Goal: Task Accomplishment & Management: Use online tool/utility

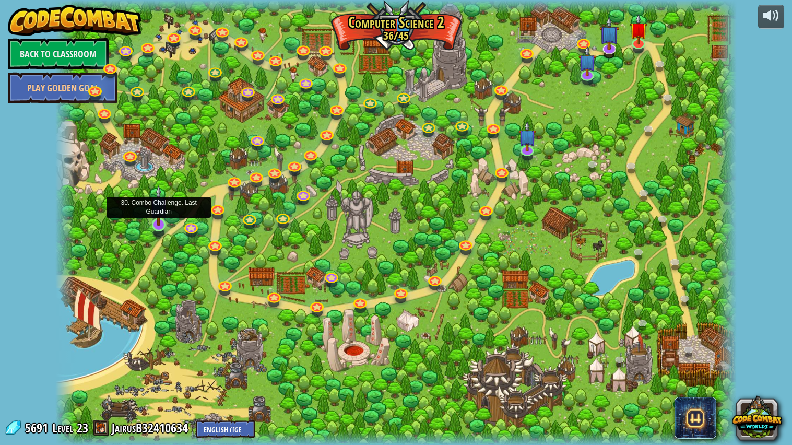
click at [159, 223] on img at bounding box center [159, 205] width 18 height 41
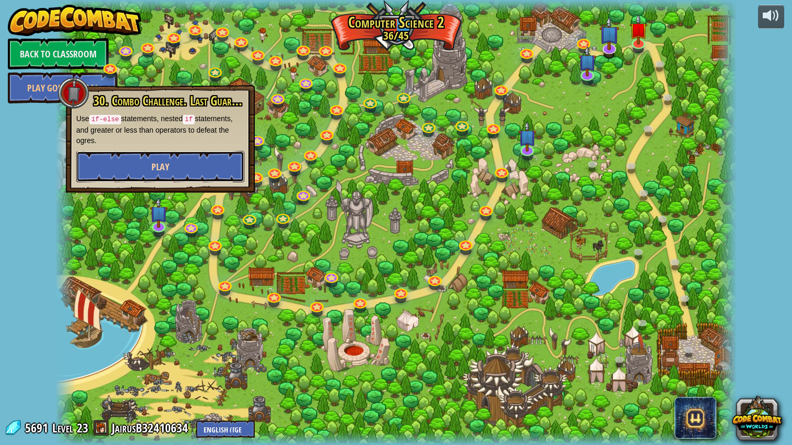
click at [197, 154] on button "Play" at bounding box center [160, 166] width 168 height 31
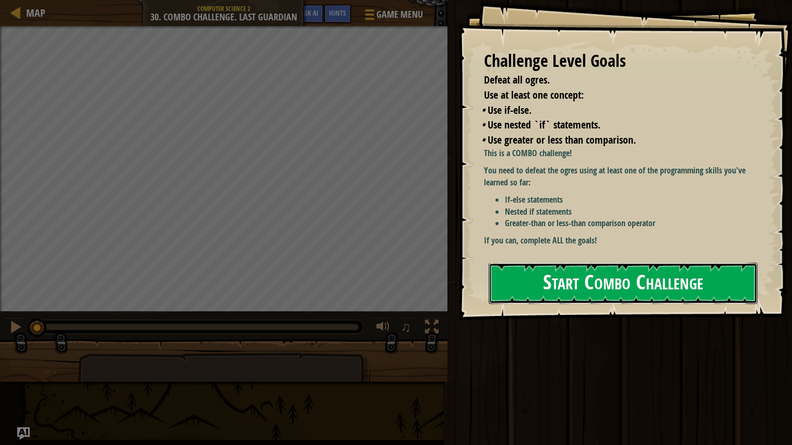
click at [517, 286] on button "Start Combo Challenge" at bounding box center [623, 283] width 269 height 41
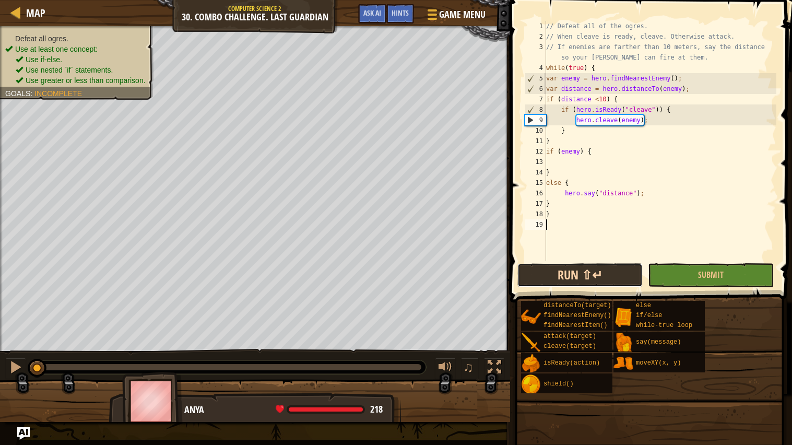
click at [538, 271] on button "Run ⇧↵" at bounding box center [579, 275] width 125 height 24
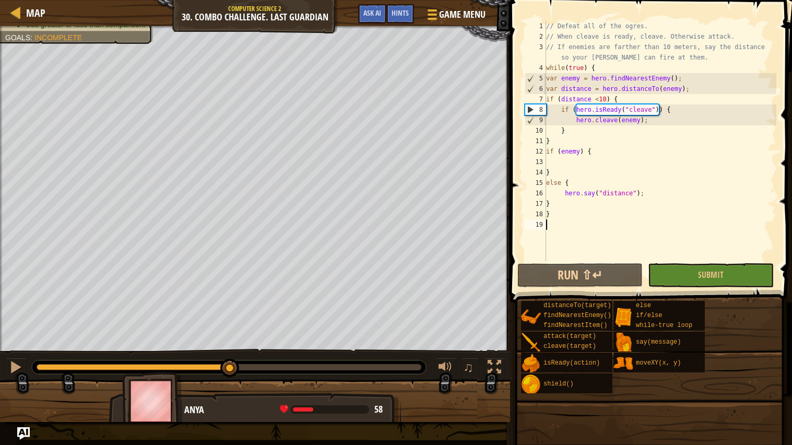
drag, startPoint x: 74, startPoint y: 372, endPoint x: 239, endPoint y: 352, distance: 166.6
click at [239, 352] on div "♫" at bounding box center [255, 364] width 510 height 31
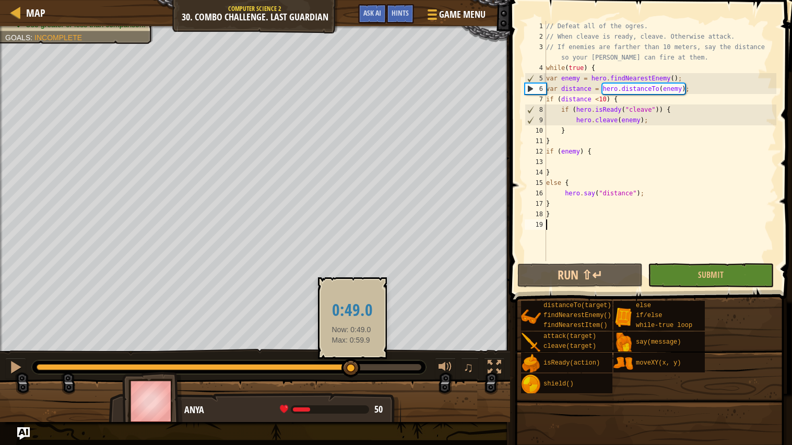
drag, startPoint x: 249, startPoint y: 363, endPoint x: 353, endPoint y: 359, distance: 103.9
click at [353, 359] on div at bounding box center [350, 368] width 19 height 19
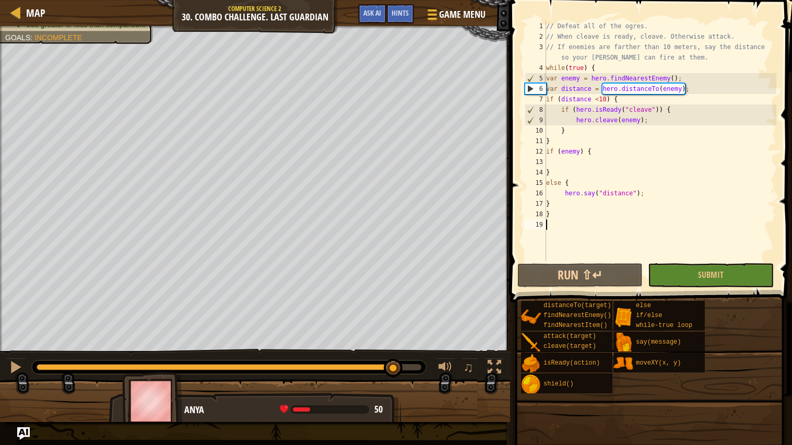
drag, startPoint x: 365, startPoint y: 369, endPoint x: 392, endPoint y: 368, distance: 27.7
click at [392, 368] on div at bounding box center [393, 368] width 19 height 19
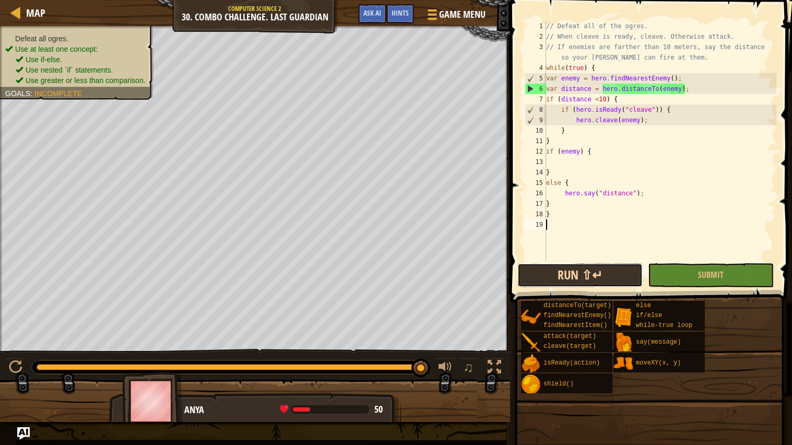
click at [538, 285] on button "Run ⇧↵" at bounding box center [579, 275] width 125 height 24
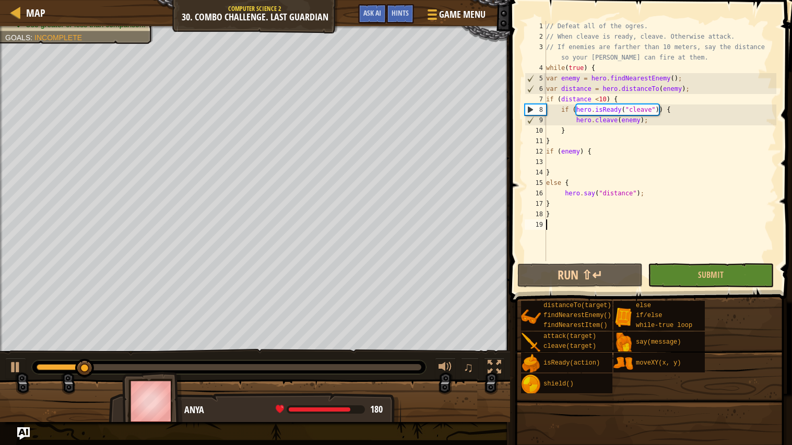
click at [671, 88] on div "// Defeat all of the ogres. // When cleave is ready, cleave. Otherwise attack. …" at bounding box center [660, 151] width 232 height 261
click at [599, 274] on button "Run ⇧↵" at bounding box center [579, 275] width 125 height 24
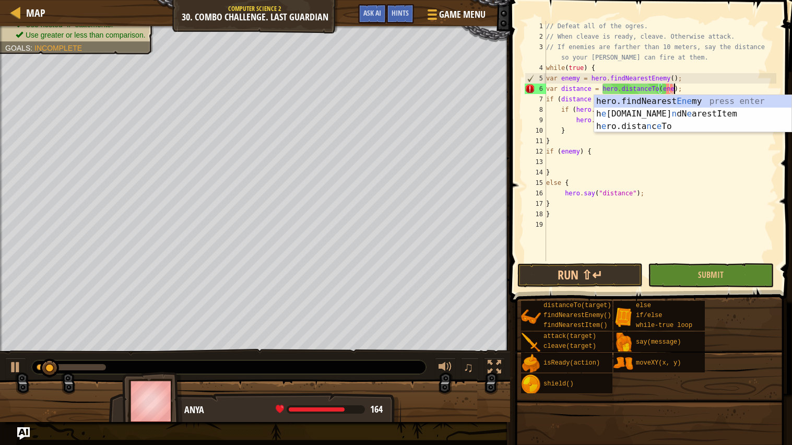
scroll to position [4, 11]
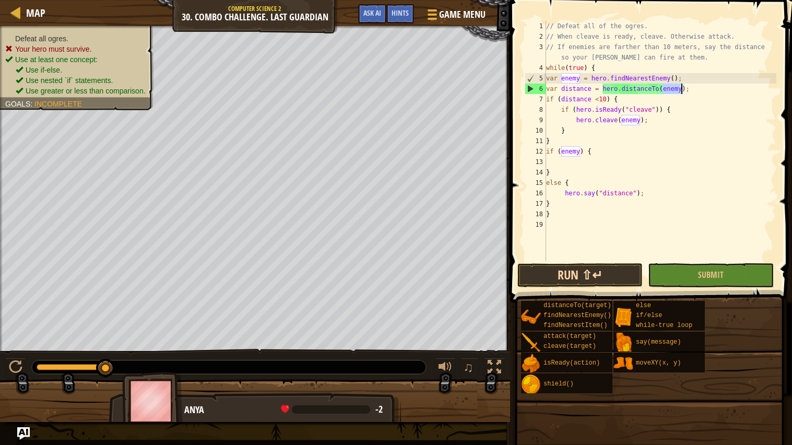
type textarea "var distance = hero.distanceTo(enemy);"
click at [566, 273] on button "Run ⇧↵" at bounding box center [579, 275] width 125 height 24
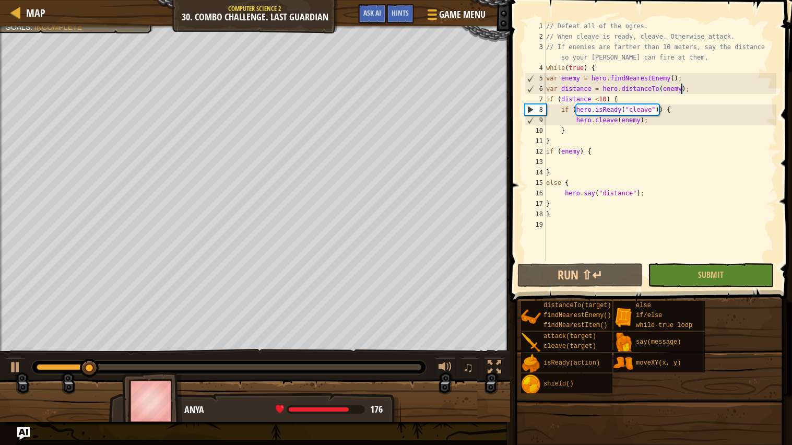
click at [555, 161] on div "// Defeat all of the ogres. // When cleave is ready, cleave. Otherwise attack. …" at bounding box center [660, 151] width 232 height 261
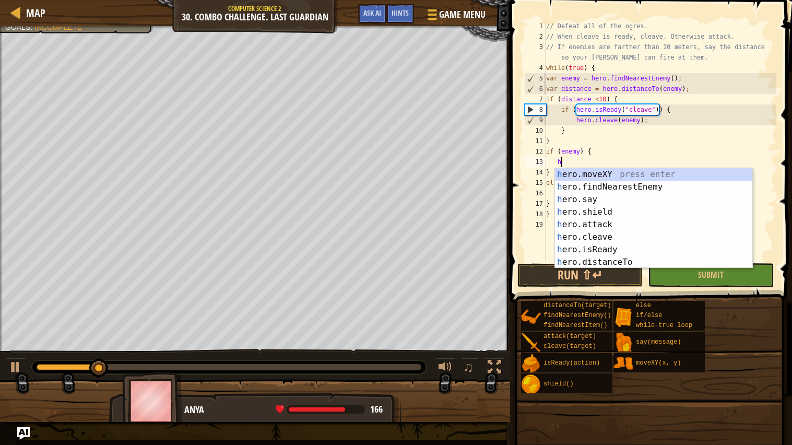
scroll to position [4, 1]
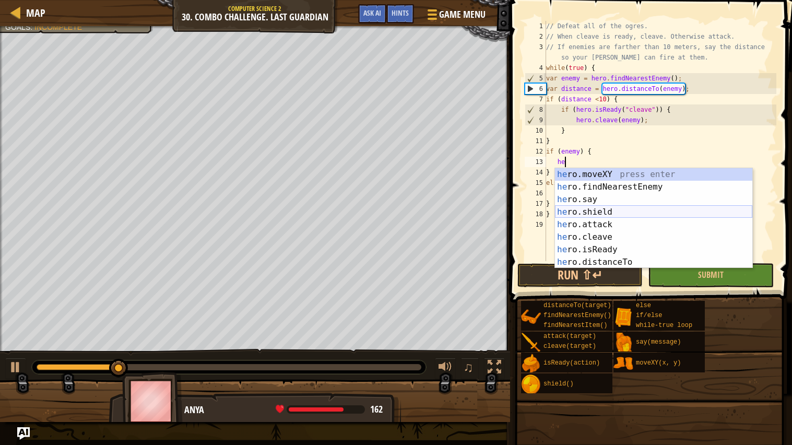
type textarea "h"
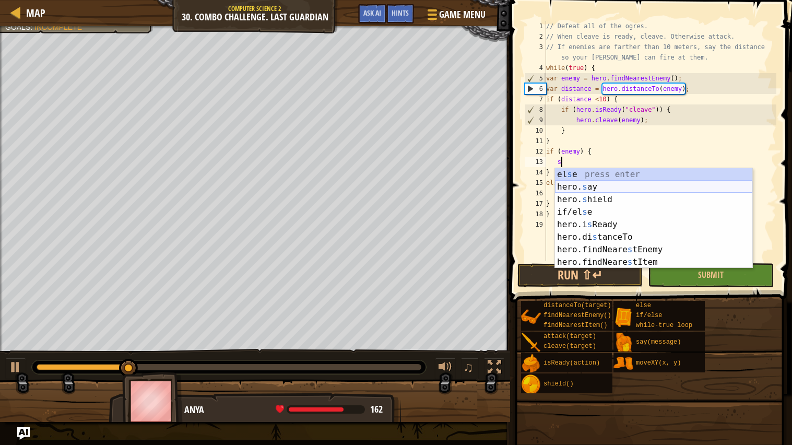
click at [611, 189] on div "el s e press enter hero. s ay press enter hero. s hield press enter if/el s e p…" at bounding box center [653, 230] width 197 height 125
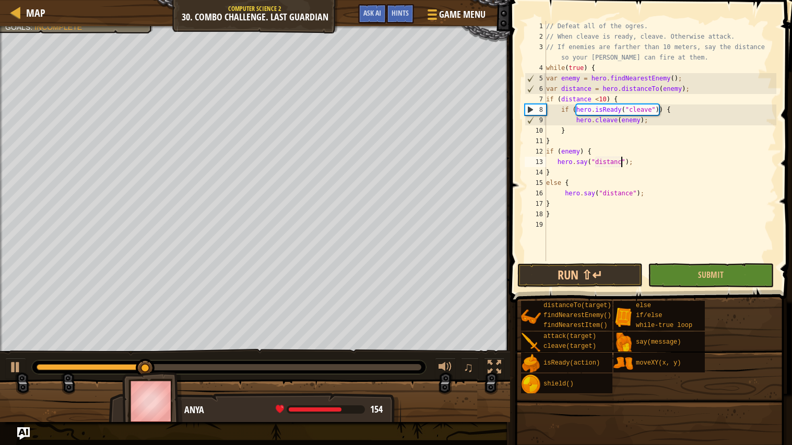
scroll to position [4, 7]
click at [584, 278] on button "Run ⇧↵" at bounding box center [579, 275] width 125 height 24
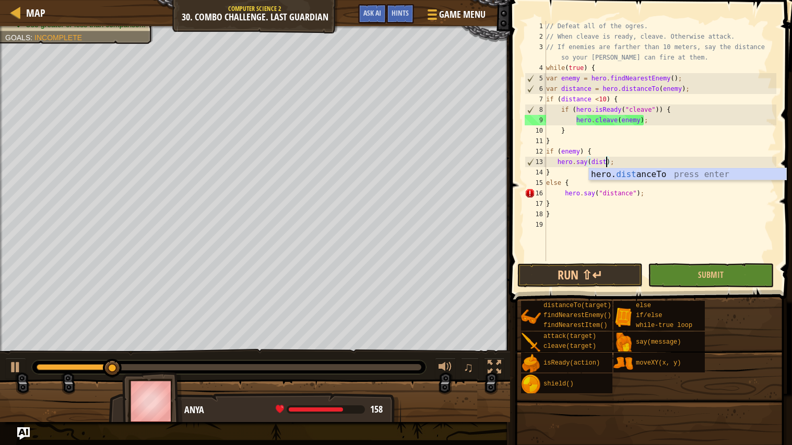
scroll to position [4, 6]
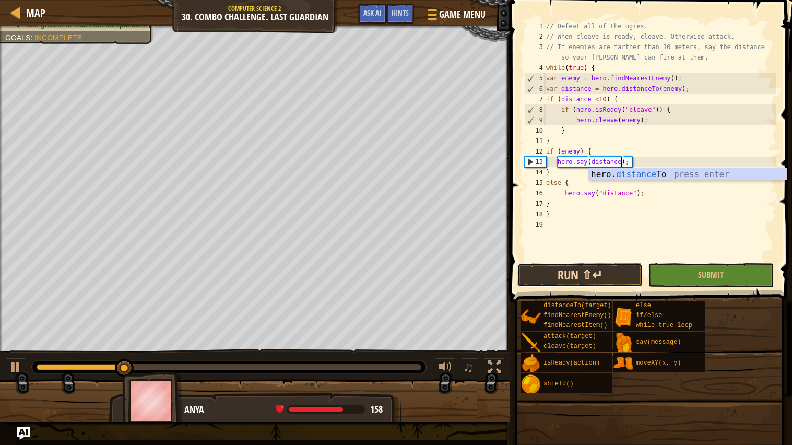
click at [558, 284] on button "Run ⇧↵" at bounding box center [579, 275] width 125 height 24
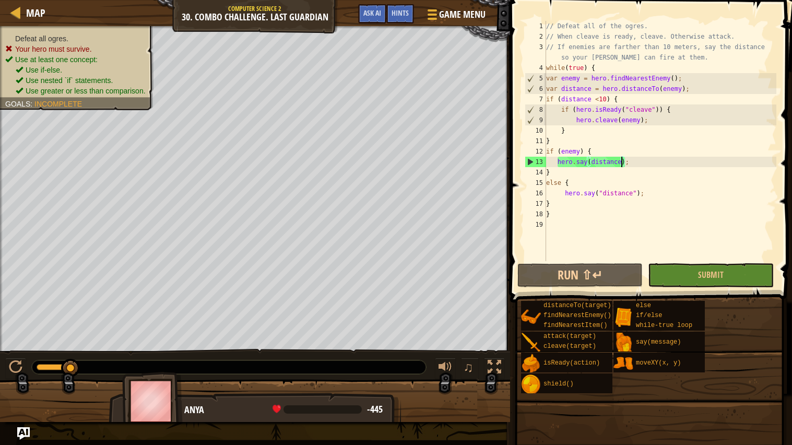
click at [578, 150] on div "// Defeat all of the ogres. // When cleave is ready, cleave. Otherwise attack. …" at bounding box center [660, 151] width 232 height 261
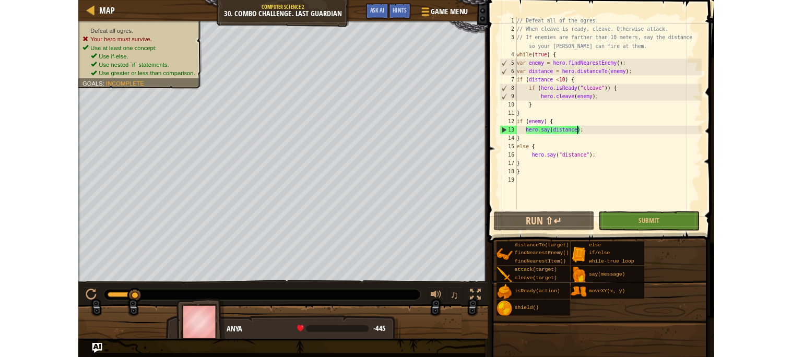
scroll to position [4, 3]
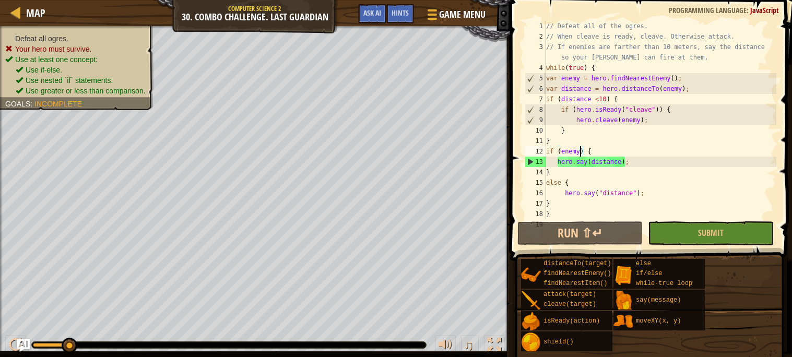
click at [603, 163] on div "// Defeat all of the ogres. // When cleave is ready, cleave. Otherwise attack. …" at bounding box center [660, 130] width 232 height 219
type textarea "hero.say(distance);"
click at [603, 163] on div "// Defeat all of the ogres. // When cleave is ready, cleave. Otherwise attack. …" at bounding box center [660, 130] width 232 height 219
drag, startPoint x: 555, startPoint y: 158, endPoint x: 632, endPoint y: 160, distance: 76.2
click at [632, 160] on div "// Defeat all of the ogres. // When cleave is ready, cleave. Otherwise attack. …" at bounding box center [660, 130] width 232 height 219
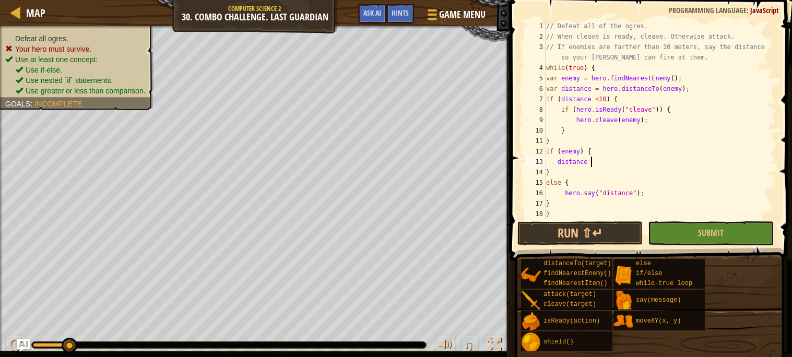
scroll to position [4, 3]
type textarea "distance <5"
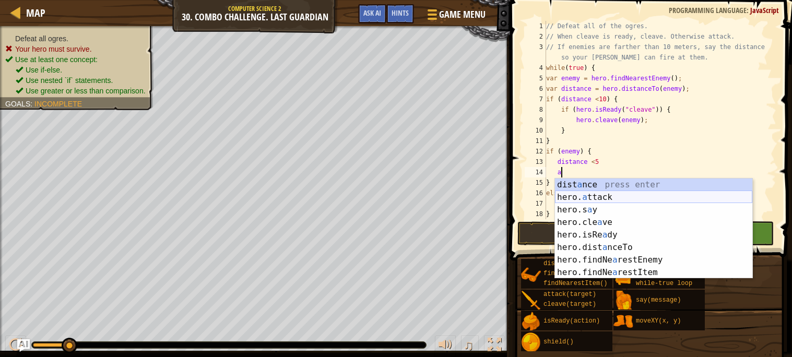
click at [587, 199] on div "dist a nce press enter hero. a ttack press enter hero.s a y press enter hero.cl…" at bounding box center [653, 241] width 197 height 125
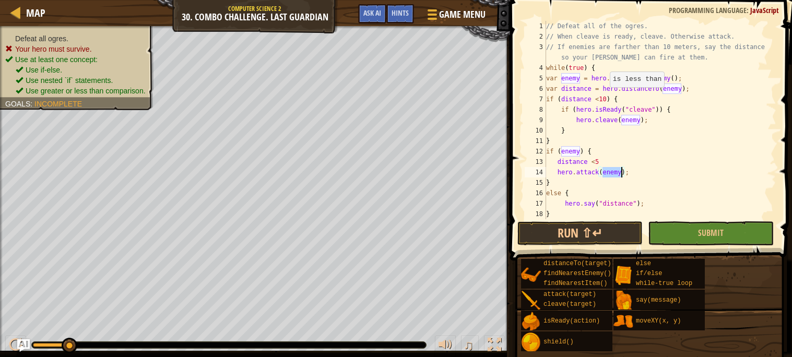
scroll to position [20, 0]
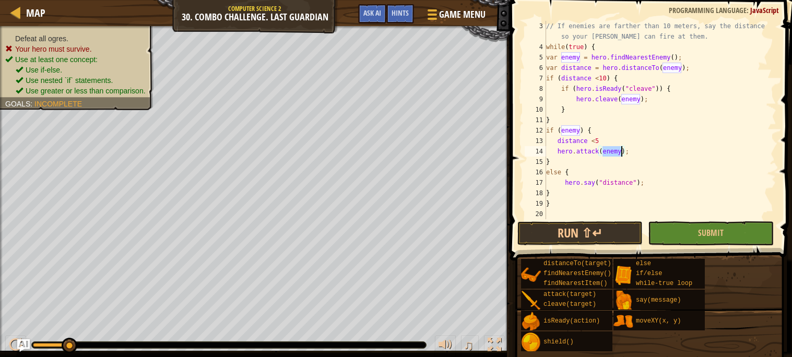
click at [634, 182] on div "// If enemies are farther than 10 meters, say the distance so your [PERSON_NAME…" at bounding box center [660, 136] width 232 height 230
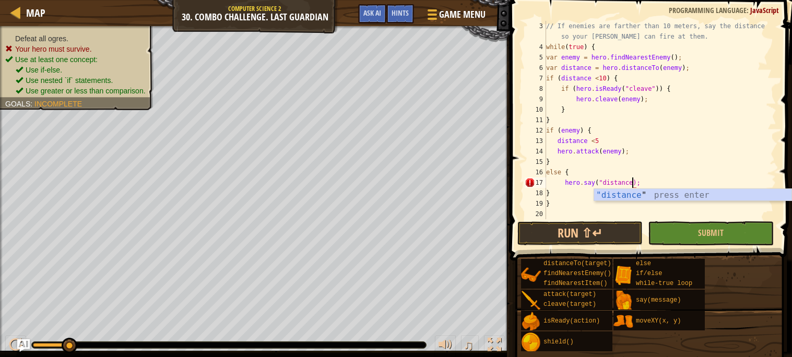
click at [604, 180] on div "// If enemies are farther than 10 meters, say the distance so your [PERSON_NAME…" at bounding box center [660, 136] width 232 height 230
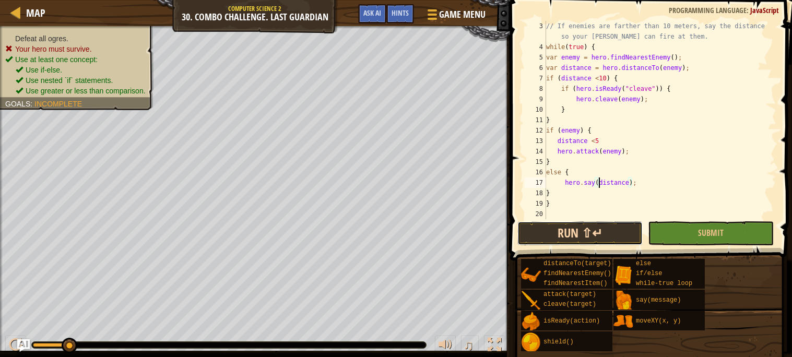
click at [611, 233] on button "Run ⇧↵" at bounding box center [579, 233] width 125 height 24
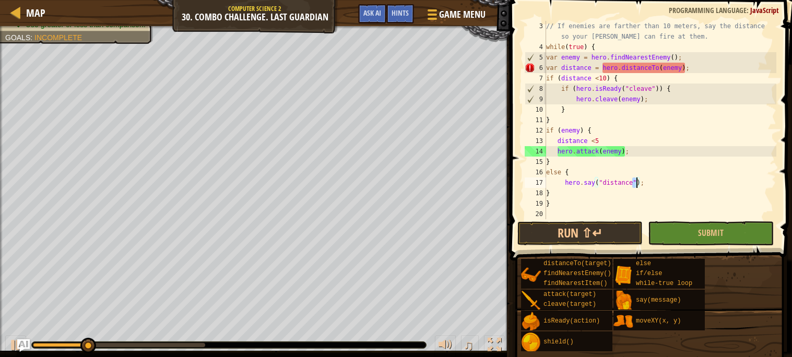
type textarea "a"
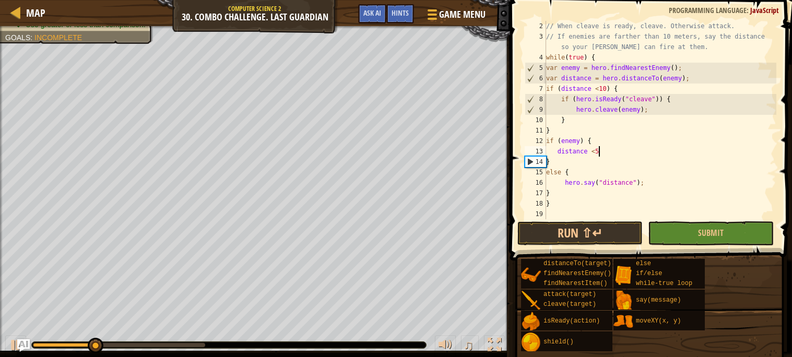
scroll to position [10, 0]
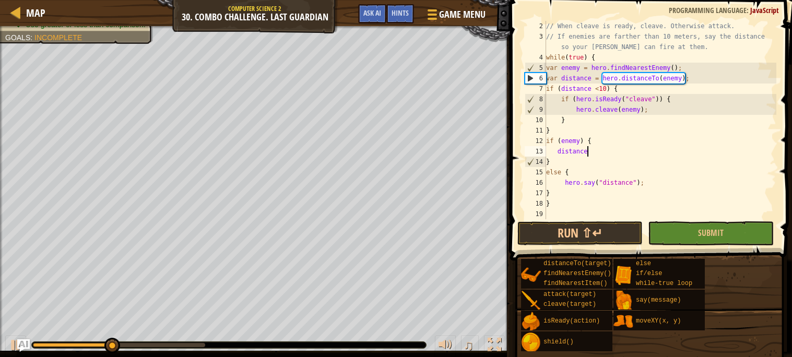
type textarea "dist"
type textarea "s"
type textarea "he"
type textarea "var distance = hero.distanceTo(enemy);"
click at [580, 156] on div "// When cleave is ready, cleave. Otherwise attack. // If enemies are farther th…" at bounding box center [660, 130] width 232 height 219
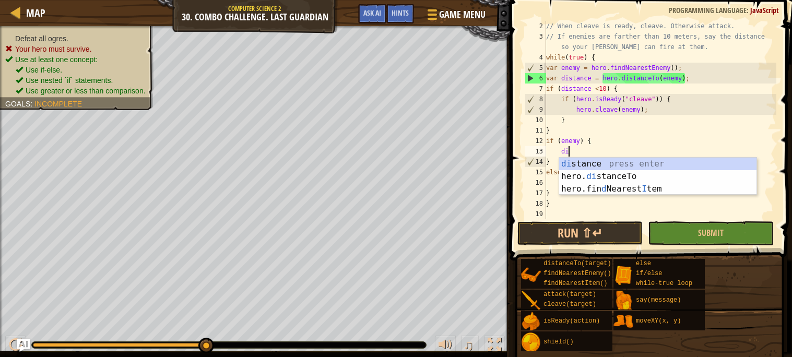
scroll to position [4, 2]
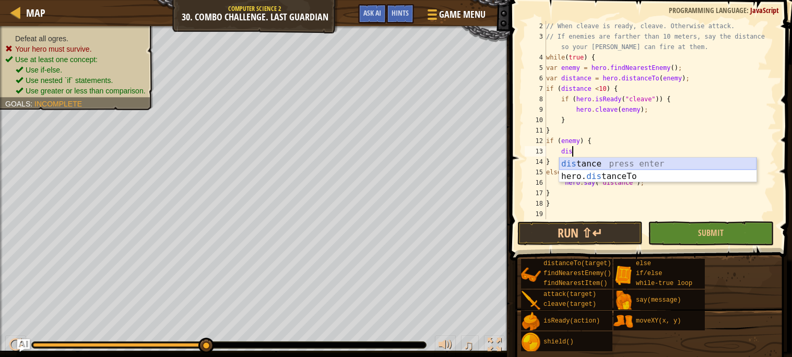
click at [604, 161] on div "dis tance press enter hero. dis tanceTo press enter" at bounding box center [657, 183] width 197 height 50
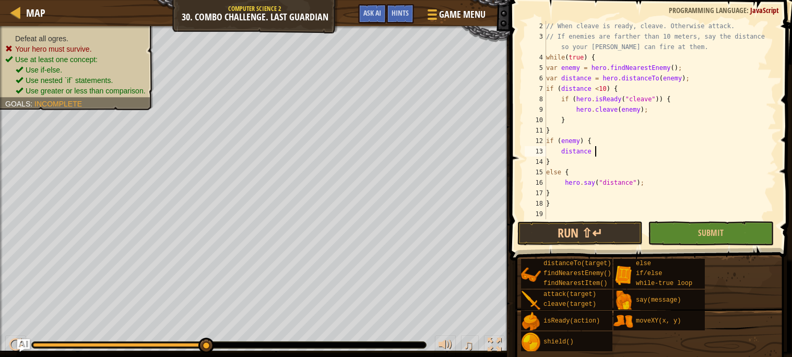
type textarea "distance <5"
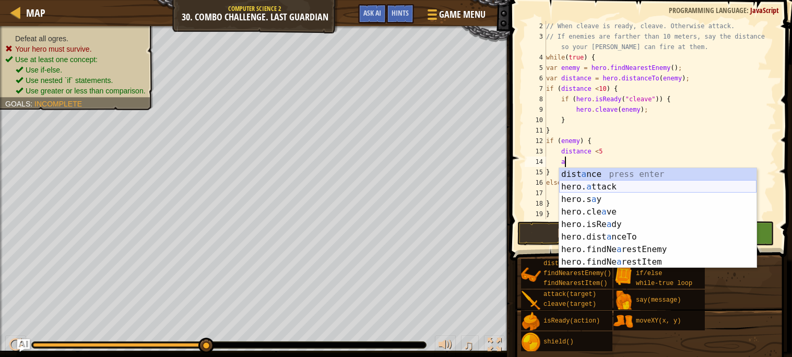
click at [588, 186] on div "dist a nce press enter hero. a ttack press enter hero.s a y press enter hero.cl…" at bounding box center [657, 230] width 197 height 125
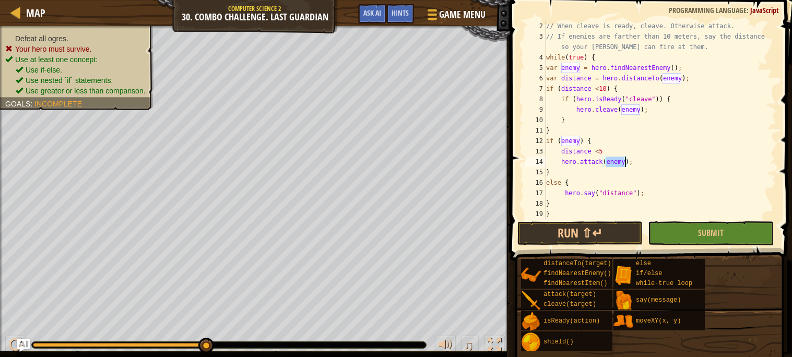
scroll to position [20, 0]
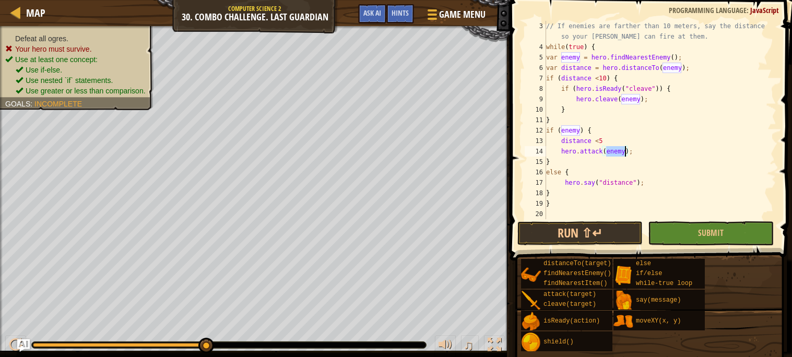
click at [635, 182] on div "// If enemies are farther than 10 meters, say the distance so your [PERSON_NAME…" at bounding box center [660, 136] width 232 height 230
type textarea "hero.say(distance);"
click at [560, 228] on button "Run ⇧↵" at bounding box center [579, 233] width 125 height 24
